Goal: Information Seeking & Learning: Learn about a topic

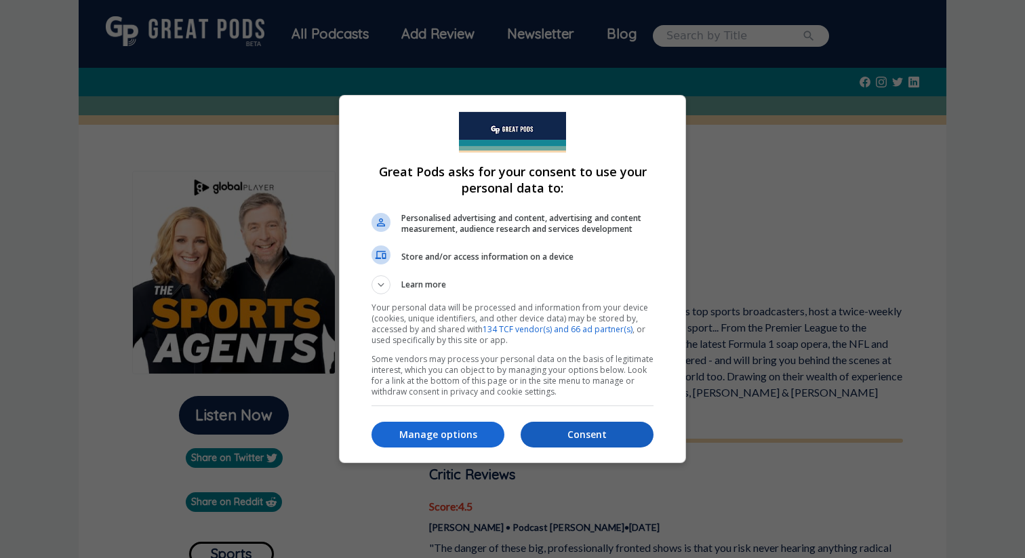
click at [565, 434] on p "Consent" at bounding box center [586, 435] width 133 height 14
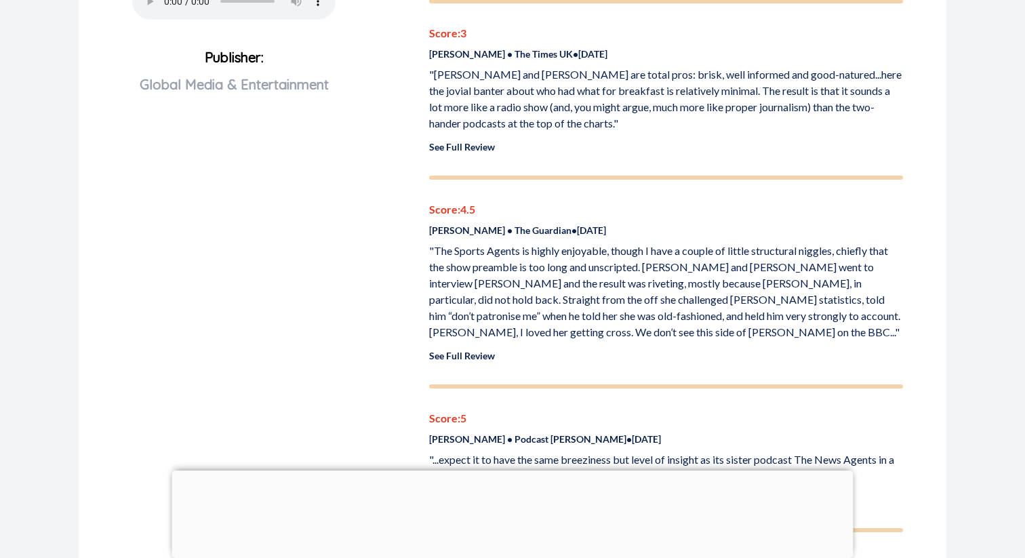
scroll to position [654, 0]
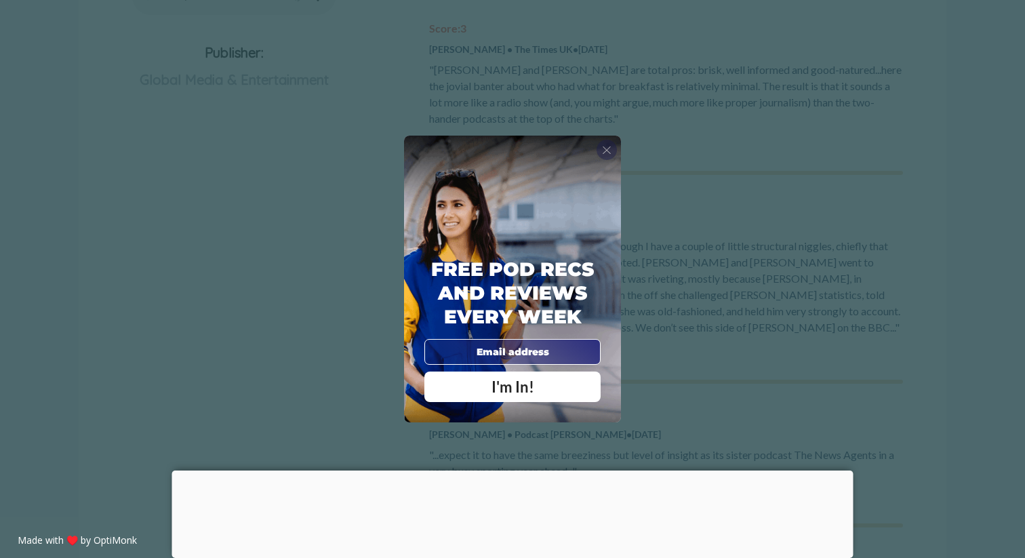
click at [613, 152] on div "X" at bounding box center [606, 150] width 20 height 20
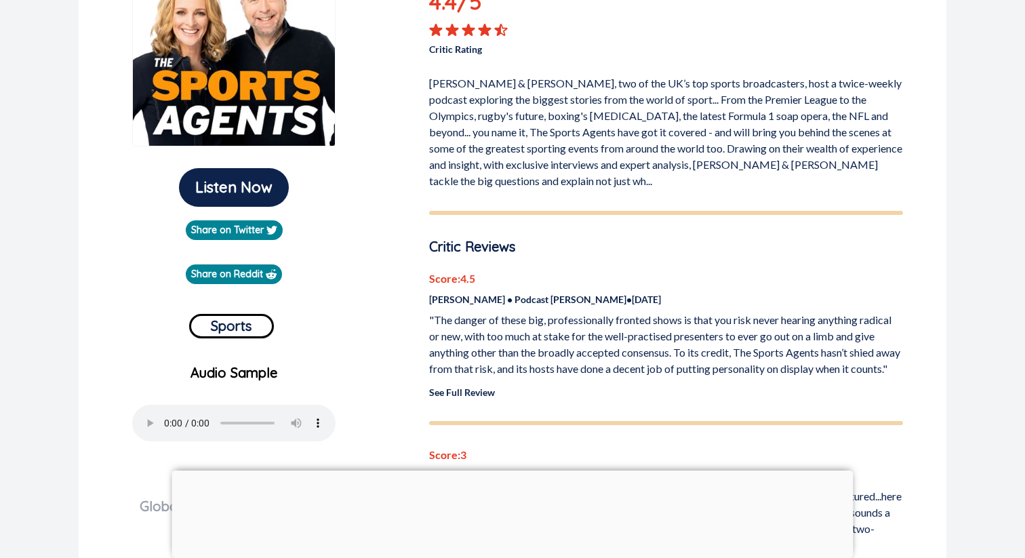
scroll to position [0, 0]
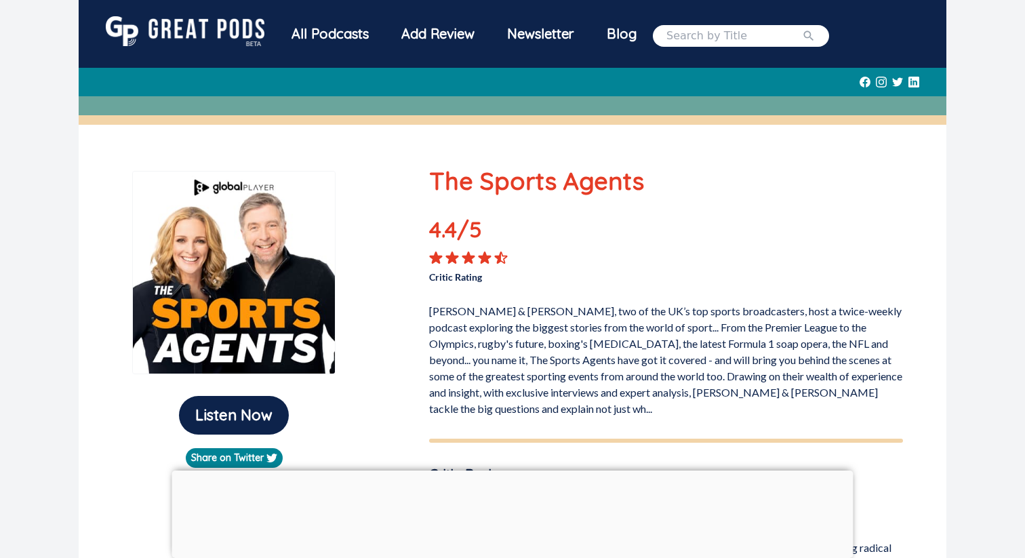
click at [675, 43] on input "search" at bounding box center [734, 36] width 136 height 16
type input "talk of the devils"
click at [802, 28] on button "submit" at bounding box center [809, 36] width 14 height 16
click at [802, 33] on icon "submit" at bounding box center [809, 36] width 14 height 14
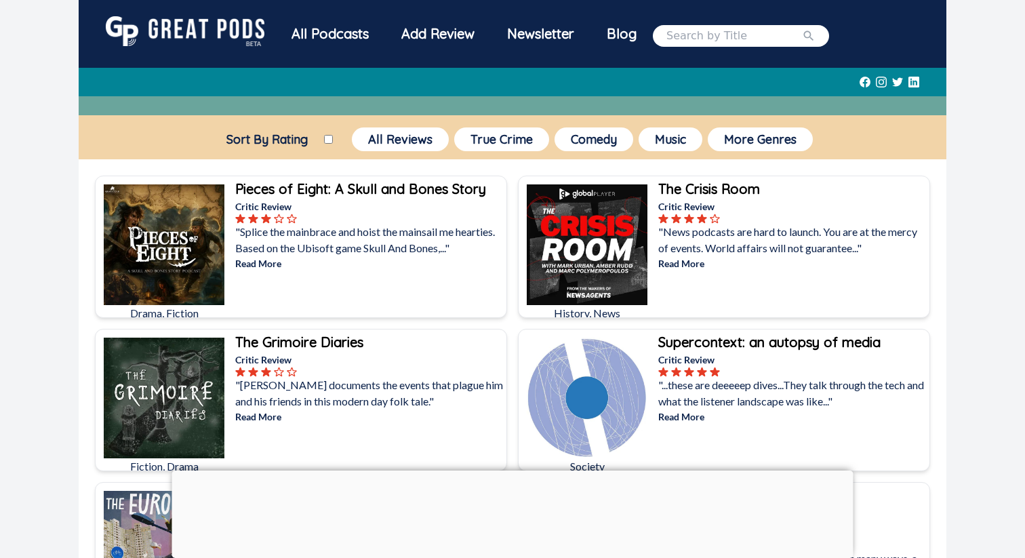
click at [710, 33] on input "search" at bounding box center [734, 36] width 136 height 16
type input "the athletic"
click at [802, 28] on button "submit" at bounding box center [809, 36] width 14 height 16
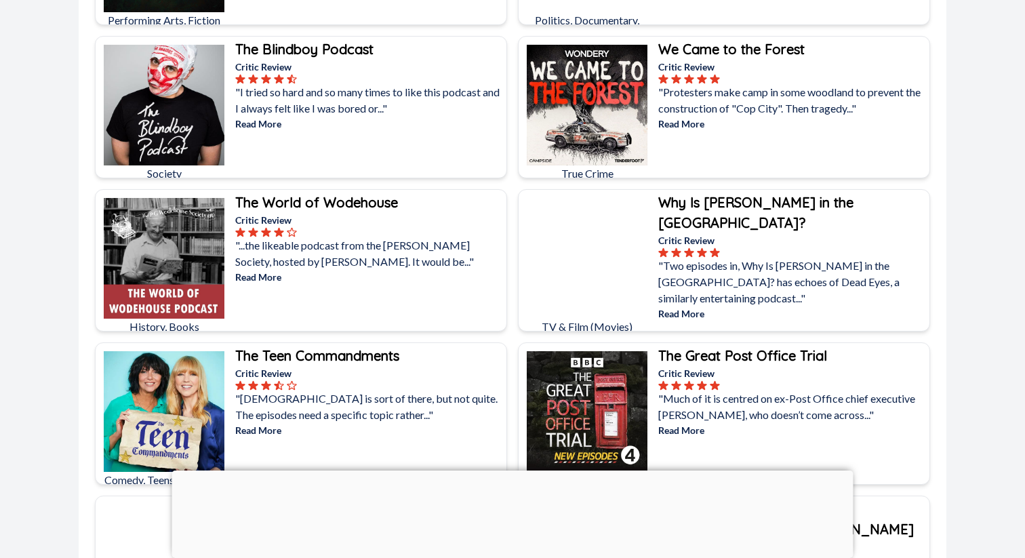
scroll to position [3394, 0]
